Goal: Transaction & Acquisition: Purchase product/service

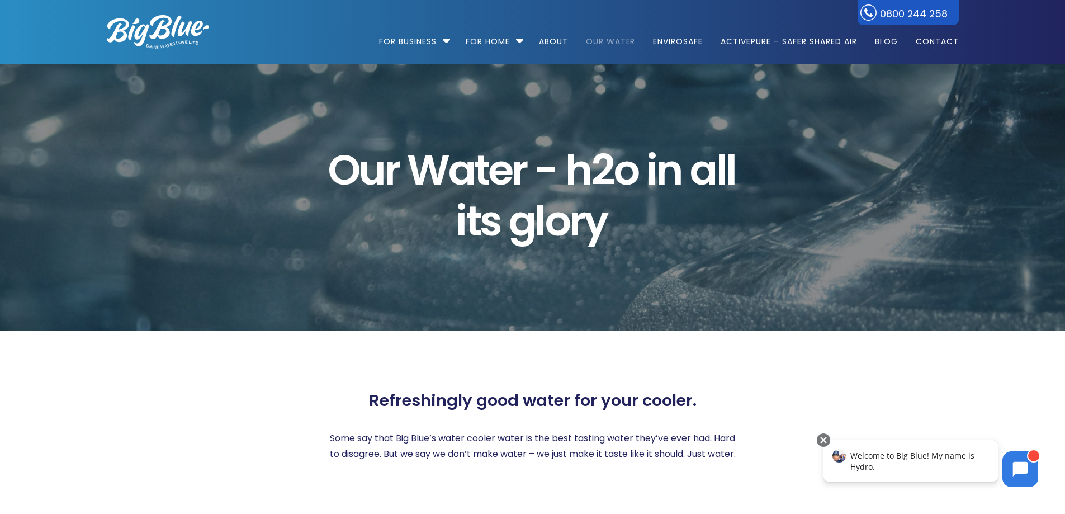
click at [125, 36] on img at bounding box center [158, 32] width 102 height 34
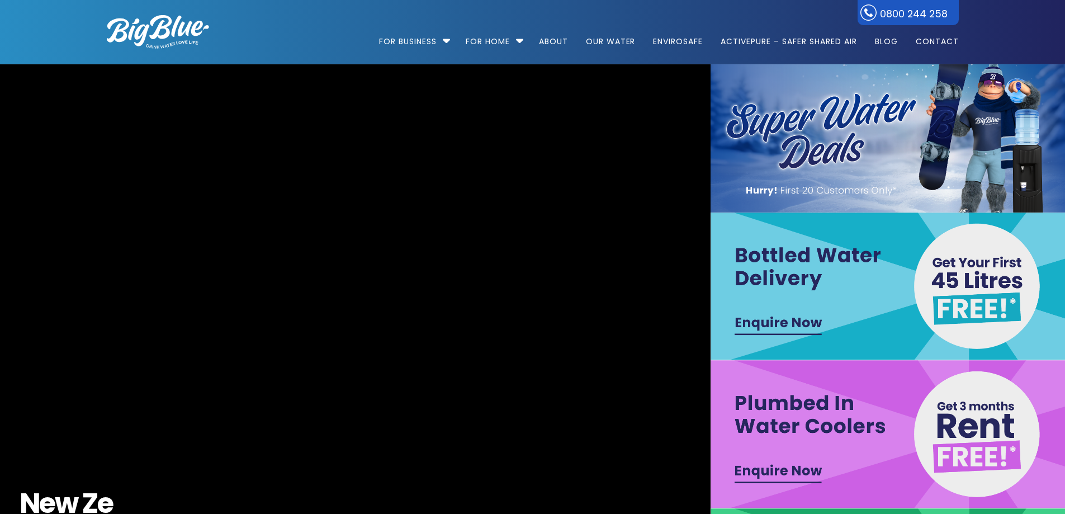
scroll to position [56, 0]
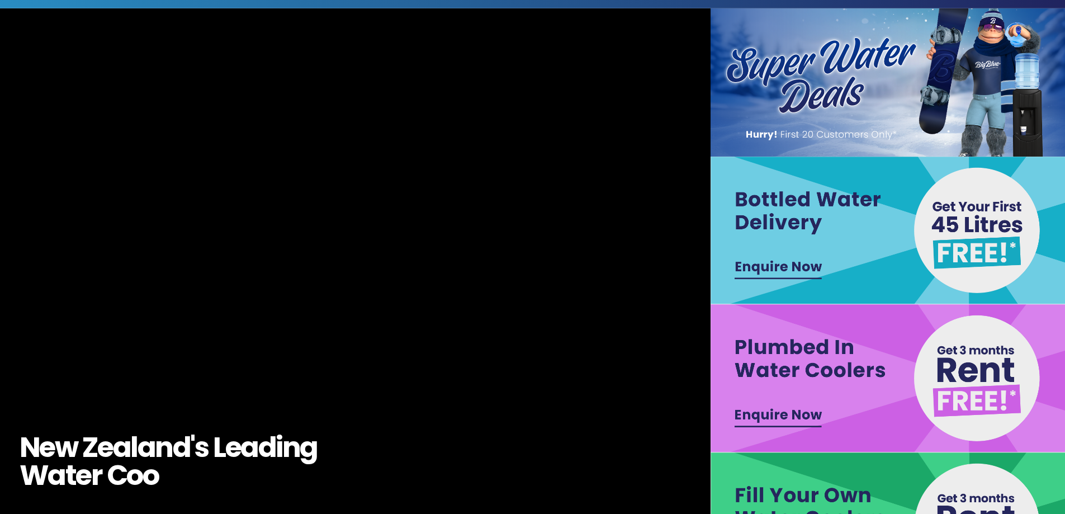
click at [879, 238] on img at bounding box center [889, 231] width 356 height 148
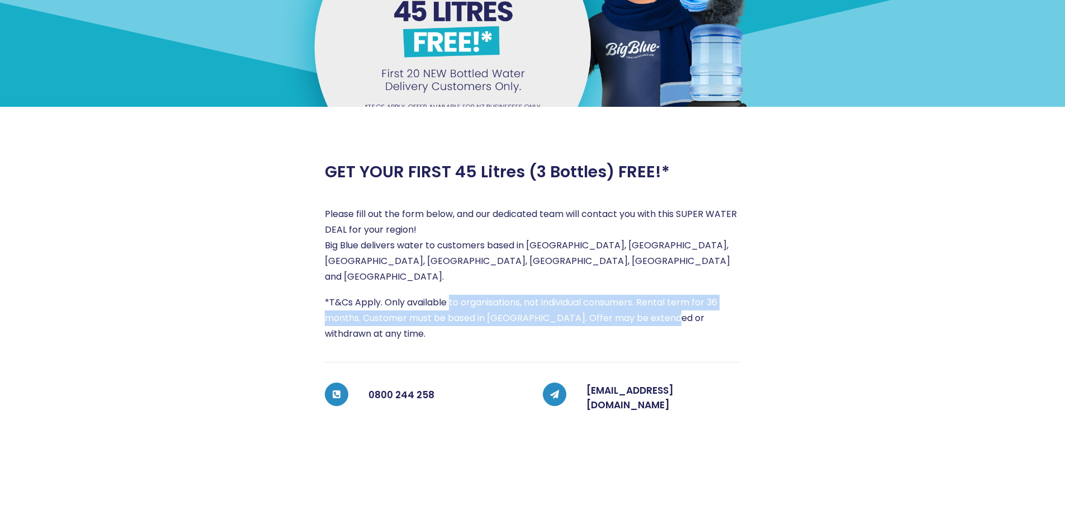
drag, startPoint x: 478, startPoint y: 286, endPoint x: 669, endPoint y: 299, distance: 191.7
click at [669, 299] on p "*T&Cs Apply. Only available to organisations, not individual consumers. Rental …" at bounding box center [533, 318] width 416 height 47
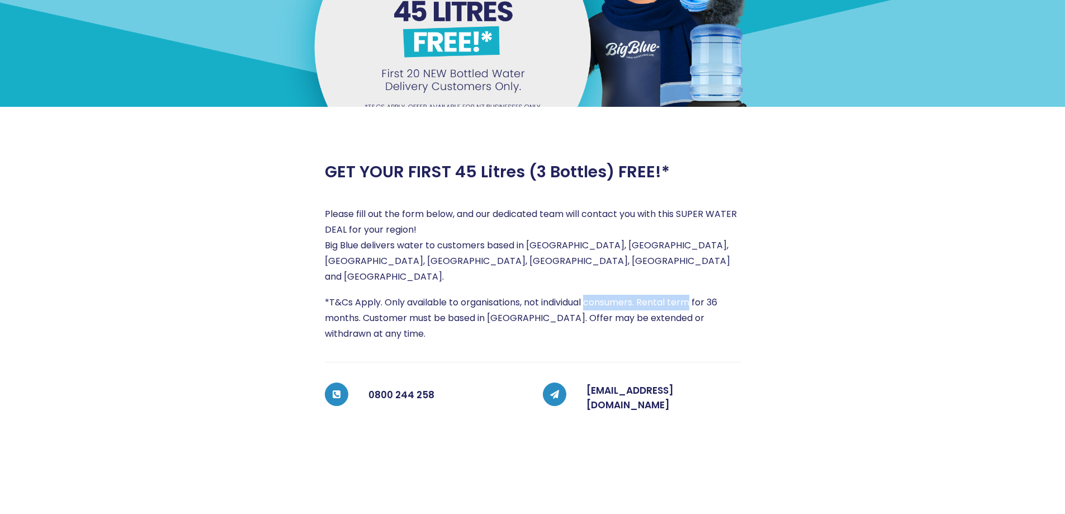
drag, startPoint x: 656, startPoint y: 292, endPoint x: 696, endPoint y: 294, distance: 40.3
click at [696, 295] on p "*T&Cs Apply. Only available to organisations, not individual consumers. Rental …" at bounding box center [533, 318] width 416 height 47
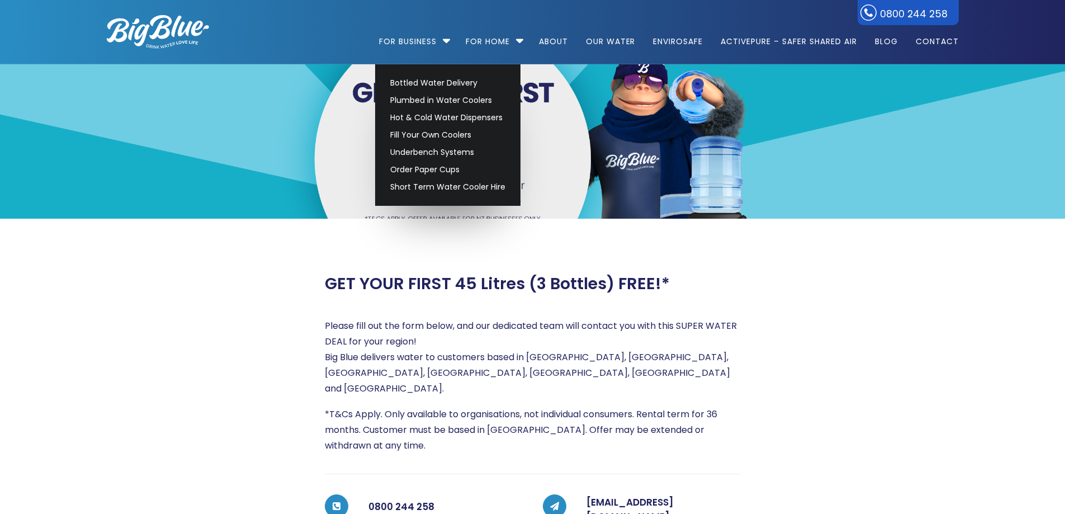
click at [189, 35] on img at bounding box center [158, 32] width 102 height 34
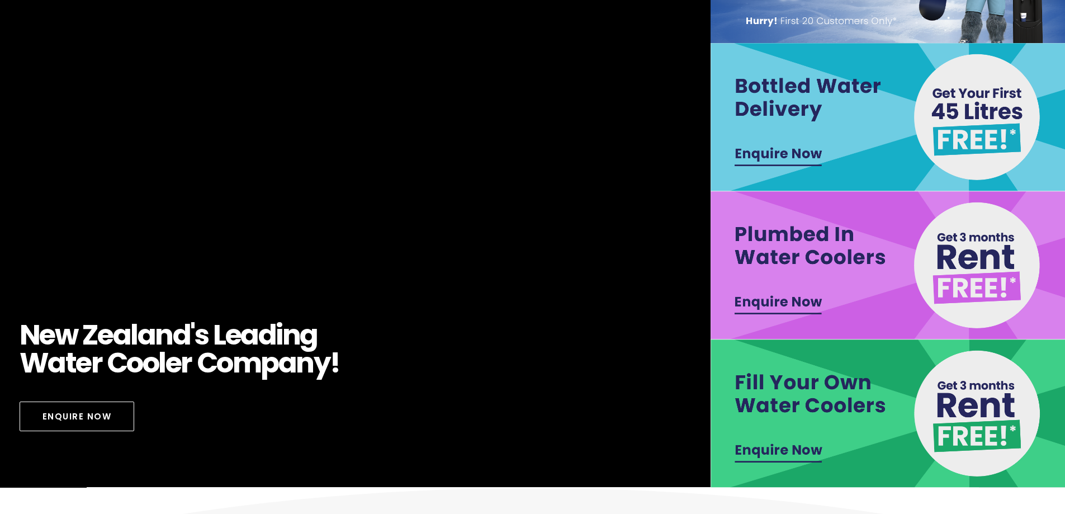
scroll to position [112, 0]
